Goal: Information Seeking & Learning: Learn about a topic

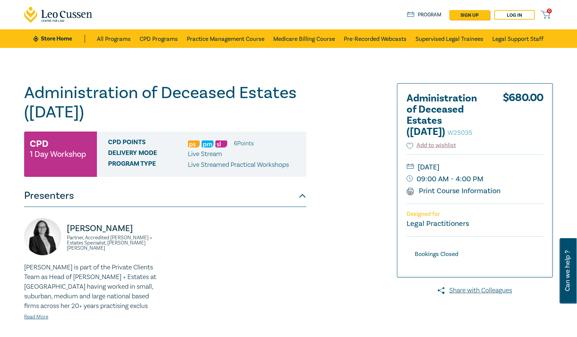
click at [228, 141] on ul "6 Point s" at bounding box center [221, 143] width 66 height 10
click at [244, 142] on li "6 Point s" at bounding box center [244, 143] width 20 height 10
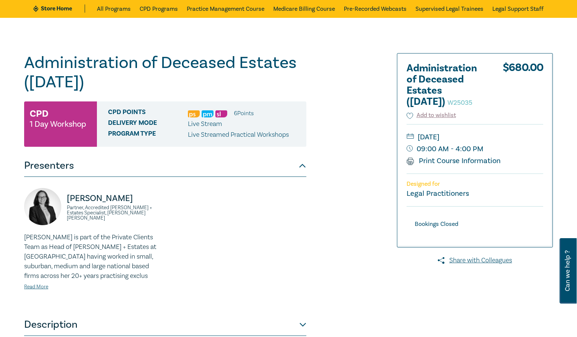
scroll to position [74, 0]
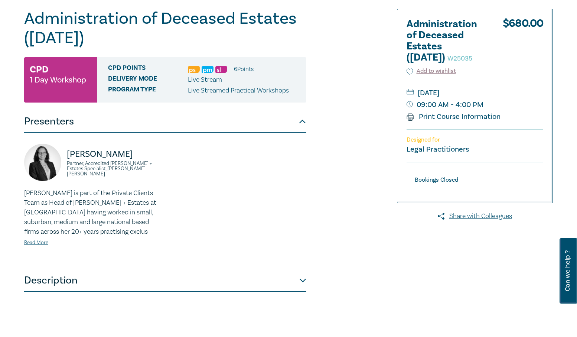
click at [299, 120] on button "Presenters" at bounding box center [165, 121] width 282 height 22
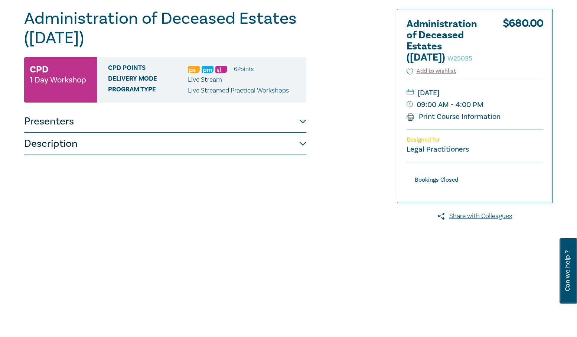
click at [299, 120] on button "Presenters" at bounding box center [165, 121] width 282 height 22
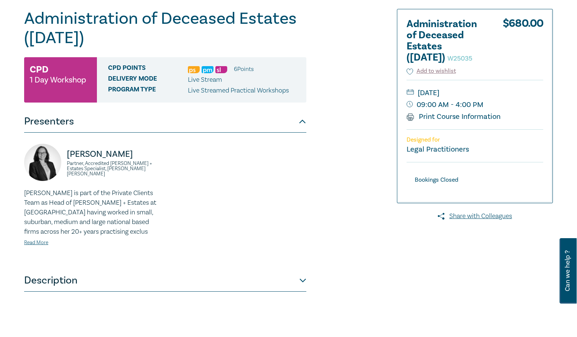
click at [180, 275] on button "Description" at bounding box center [165, 280] width 282 height 22
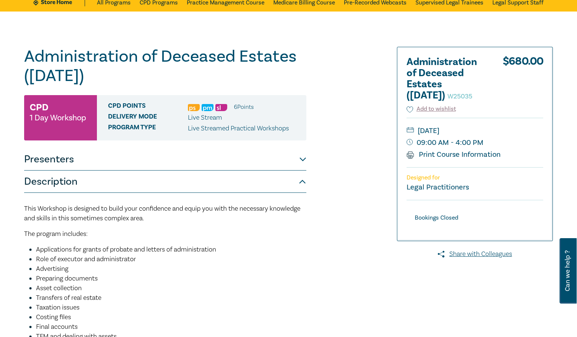
scroll to position [0, 0]
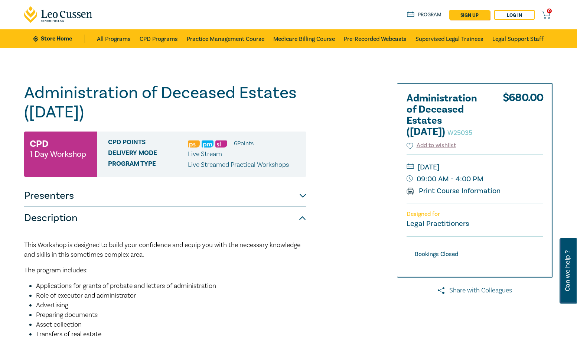
click at [63, 143] on div "CPD 1 Day Workshop" at bounding box center [60, 153] width 73 height 45
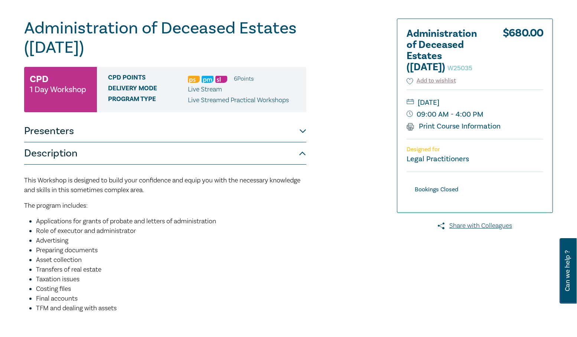
scroll to position [149, 0]
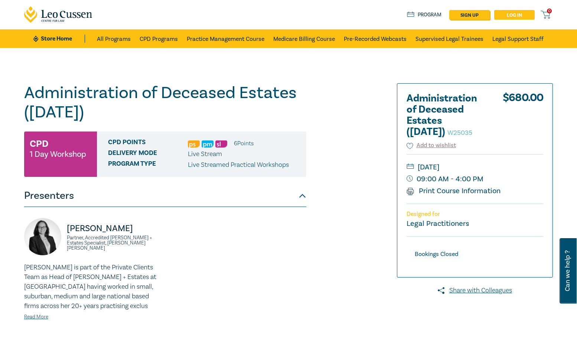
click at [510, 16] on link "Log in" at bounding box center [514, 15] width 40 height 10
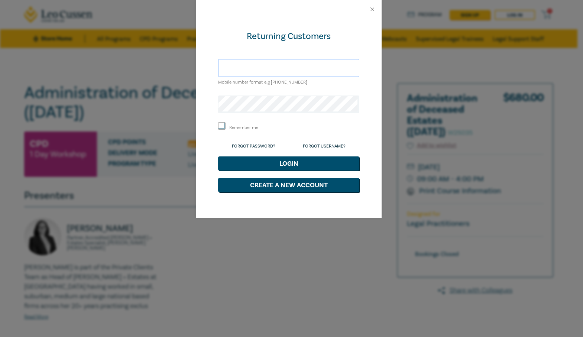
click at [288, 71] on input "text" at bounding box center [288, 68] width 141 height 18
click at [139, 94] on div "Returning Customers Mobile number format e.g [PHONE_NUMBER] Remember me Forgot …" at bounding box center [291, 168] width 583 height 337
click at [372, 9] on button "Close" at bounding box center [372, 9] width 7 height 7
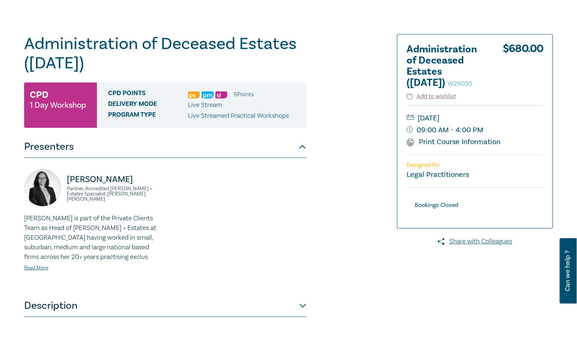
scroll to position [111, 0]
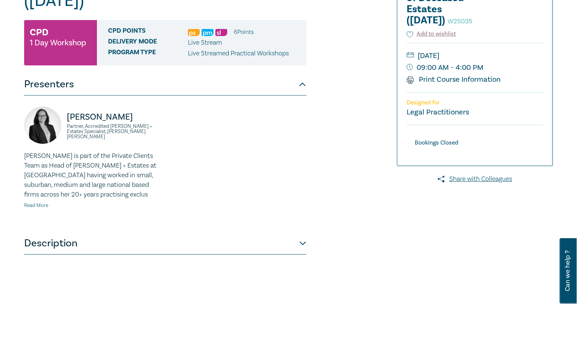
click at [33, 206] on link "Read More" at bounding box center [36, 205] width 24 height 7
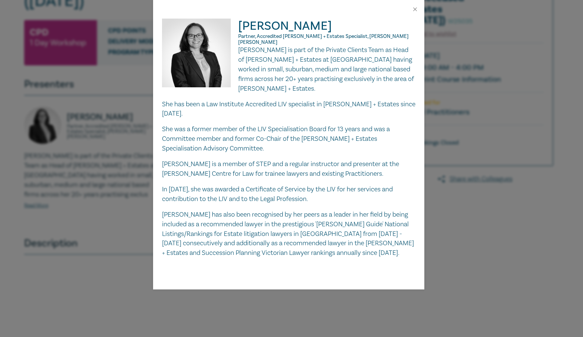
click at [88, 222] on div "[PERSON_NAME] Partner, Accredited [PERSON_NAME] + Estates Specialist, [PERSON_N…" at bounding box center [291, 168] width 583 height 337
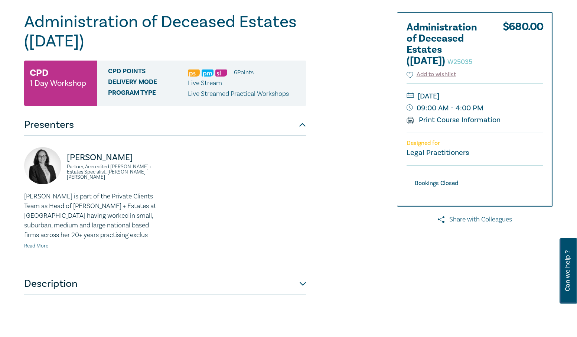
scroll to position [149, 0]
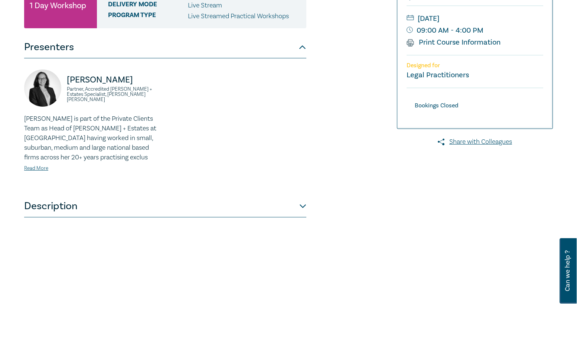
click at [70, 203] on button "Description" at bounding box center [165, 206] width 282 height 22
